Goal: Transaction & Acquisition: Book appointment/travel/reservation

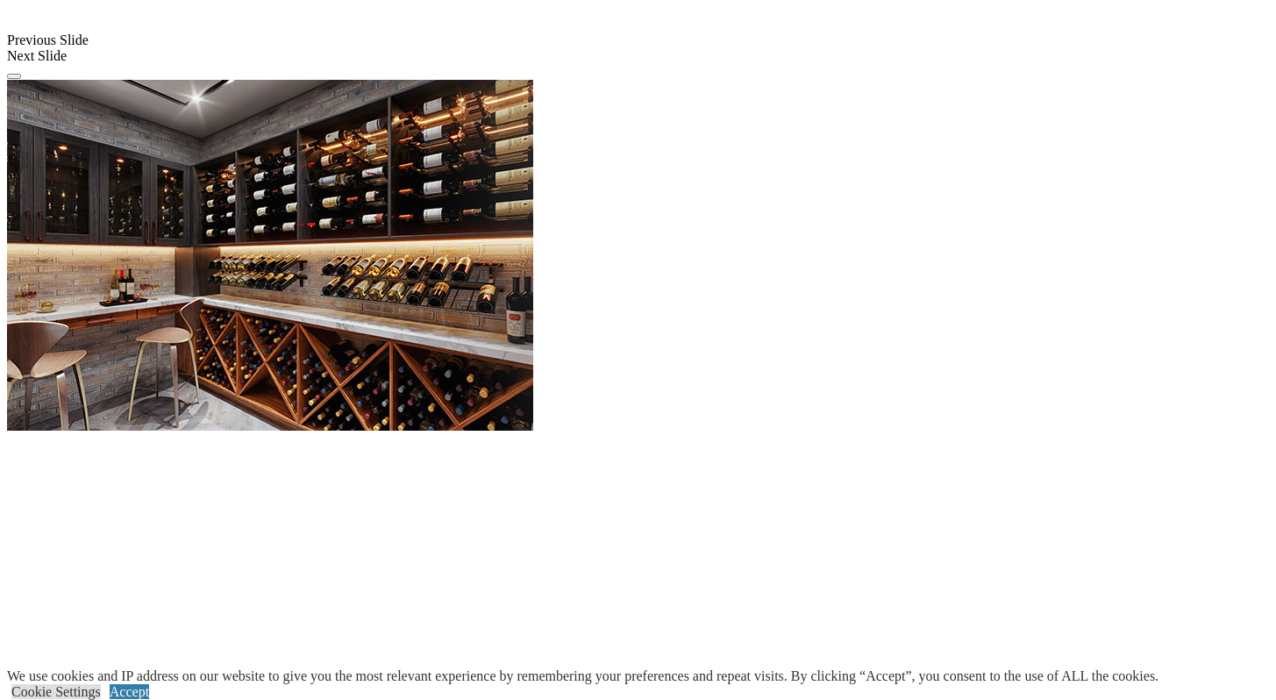
scroll to position [1627, 0]
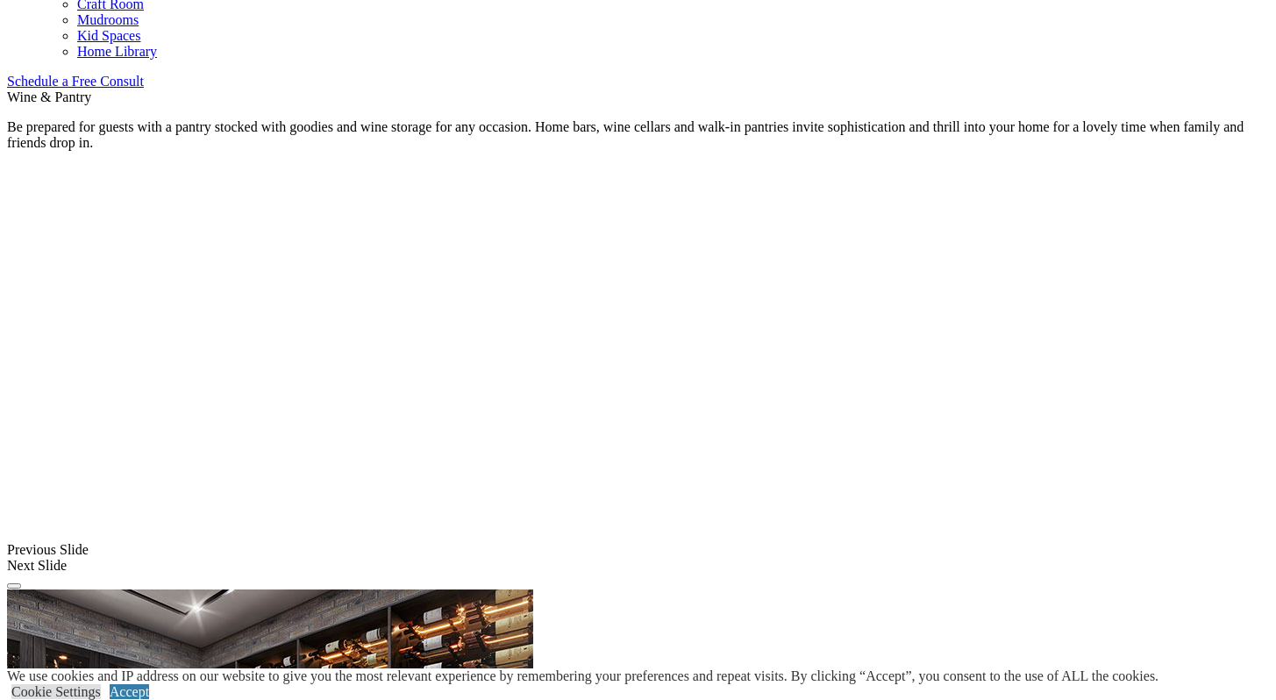
scroll to position [1086, 0]
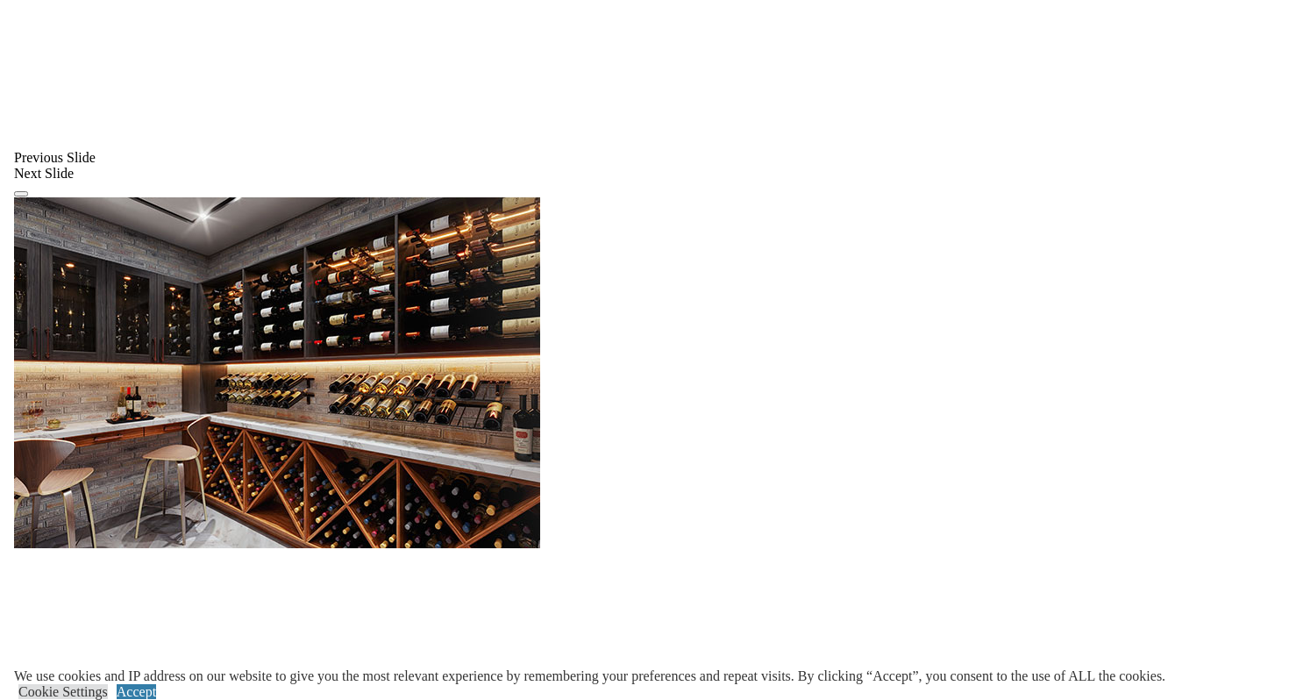
scroll to position [1482, 0]
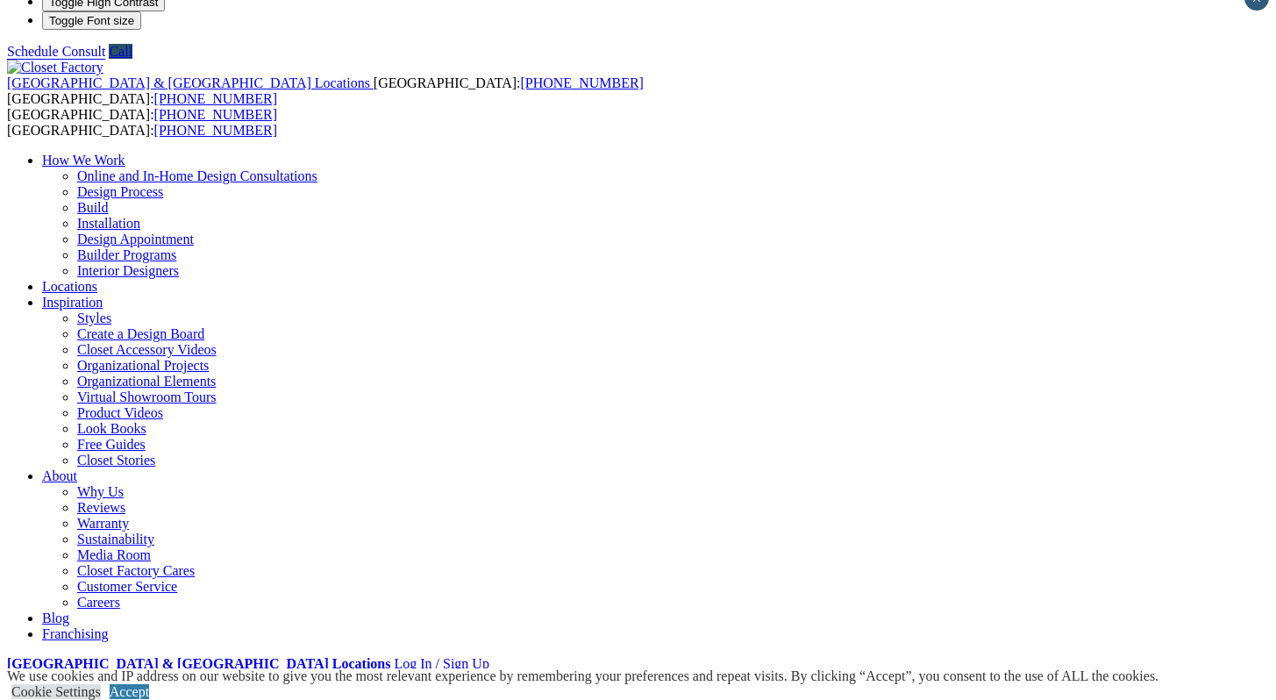
scroll to position [0, 0]
